Goal: Information Seeking & Learning: Learn about a topic

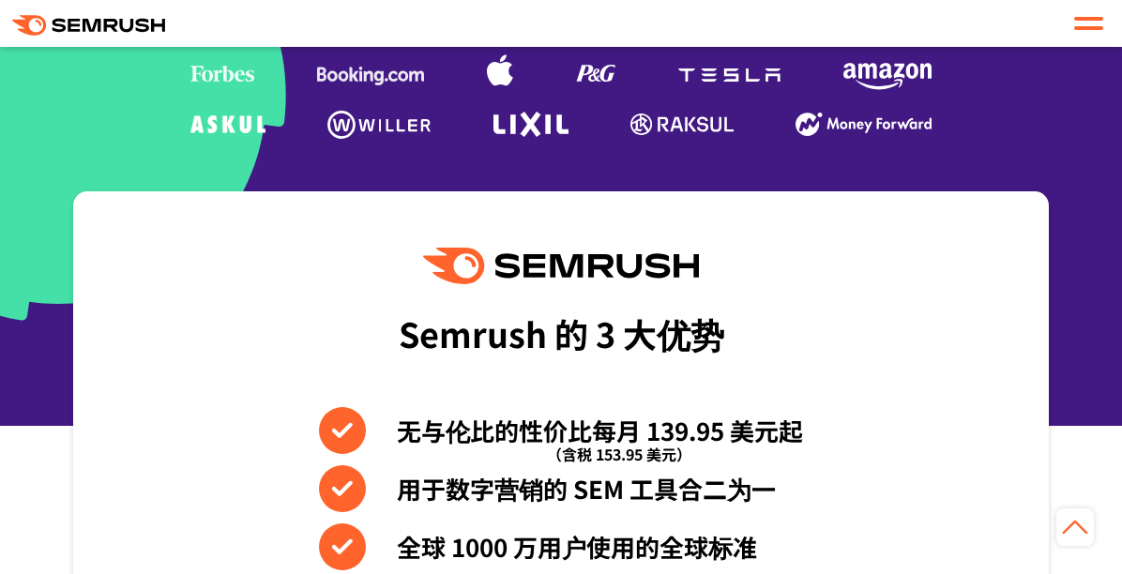
scroll to position [1126, 0]
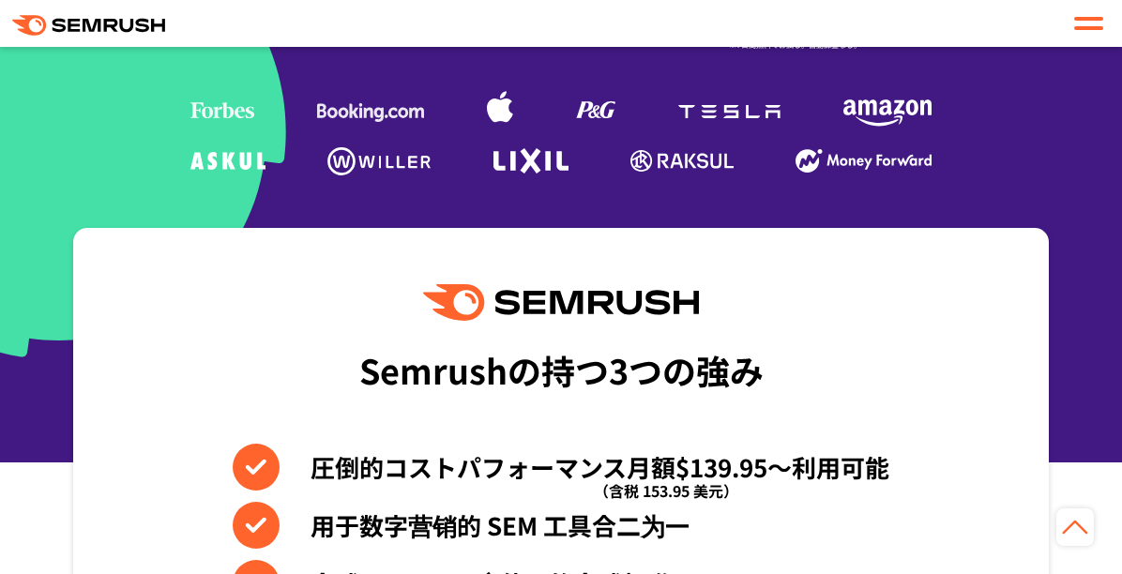
scroll to position [339, 0]
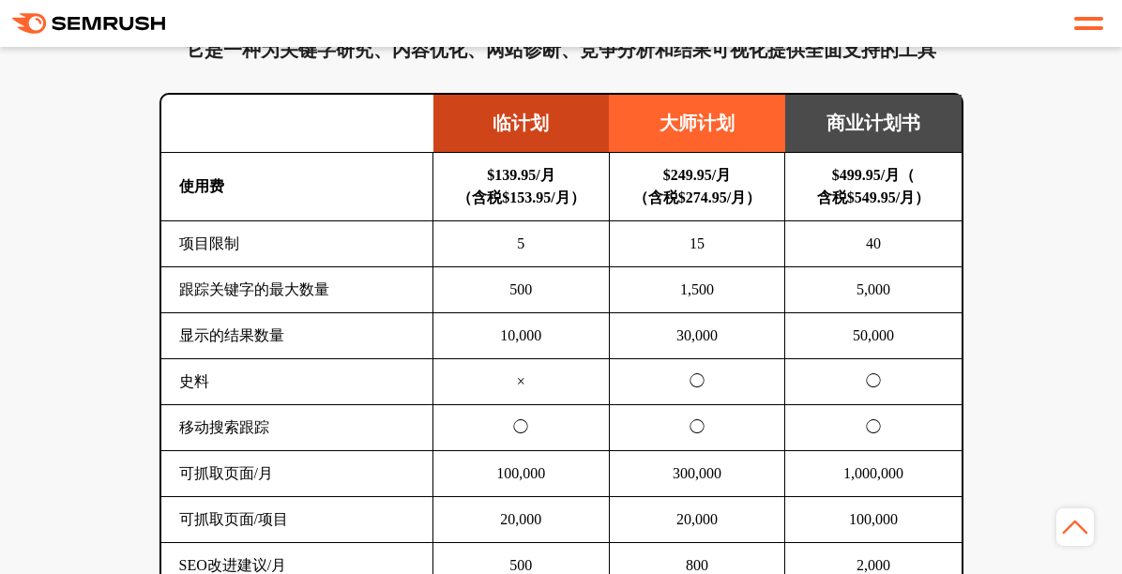
scroll to position [1314, 0]
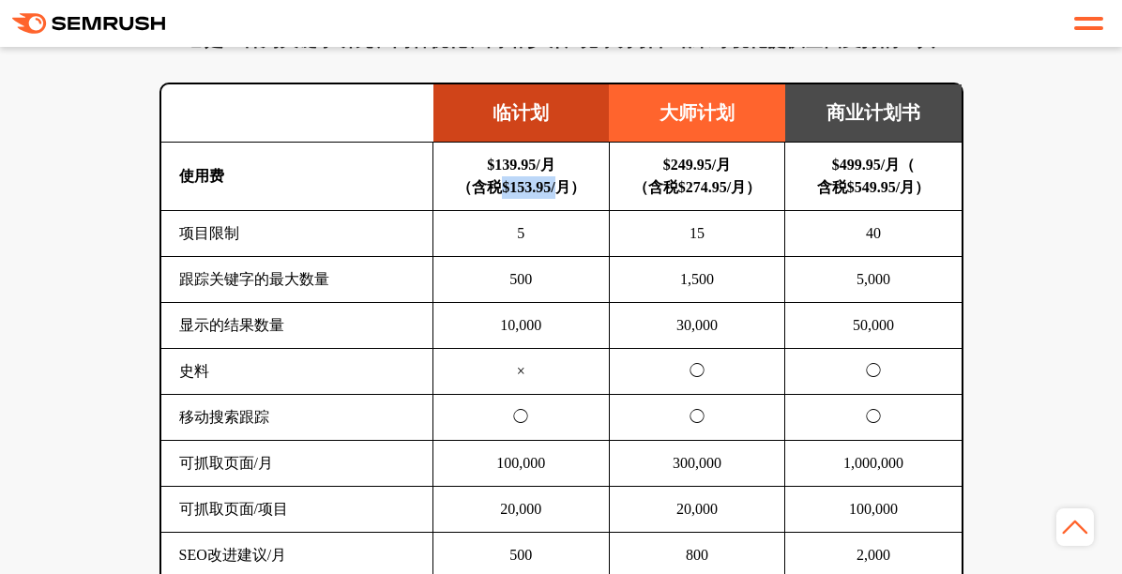
click at [566, 189] on b "$139.95/月 （含税$153.95/月）" at bounding box center [521, 176] width 128 height 38
drag, startPoint x: 566, startPoint y: 189, endPoint x: 478, endPoint y: 191, distance: 88.2
click at [478, 191] on b "$139.95/月 （含税$153.95/月）" at bounding box center [521, 176] width 128 height 38
